Goal: Transaction & Acquisition: Purchase product/service

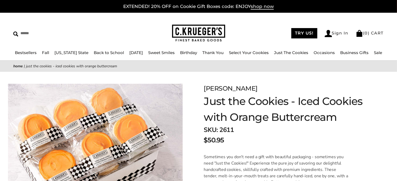
click at [57, 81] on div "Facebook Pinterest Twitter" at bounding box center [95, 155] width 191 height 167
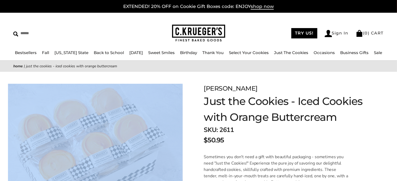
click at [57, 81] on div "Facebook Pinterest Twitter" at bounding box center [95, 155] width 191 height 167
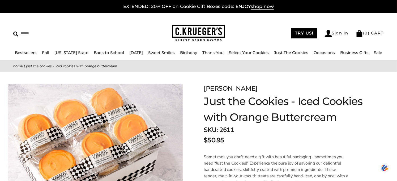
click at [57, 81] on div "Facebook Pinterest Twitter" at bounding box center [95, 155] width 191 height 167
